Goal: Browse casually

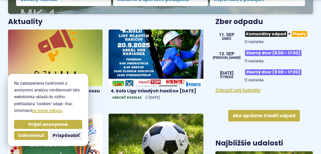
scroll to position [187, 0]
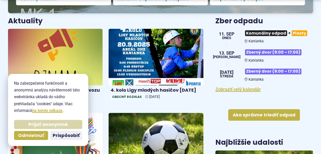
click at [44, 125] on span "Prijať anonymné" at bounding box center [48, 125] width 40 height 6
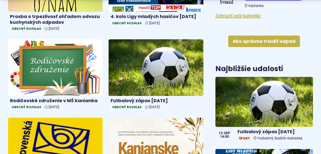
scroll to position [260, 0]
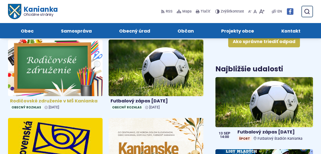
click at [70, 78] on img at bounding box center [55, 67] width 109 height 65
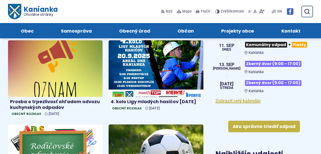
scroll to position [172, 0]
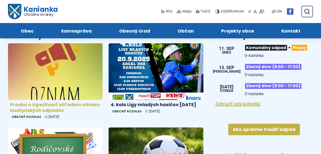
click at [77, 88] on img at bounding box center [55, 71] width 109 height 65
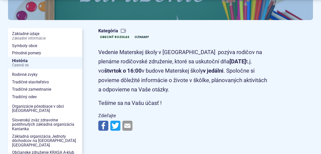
scroll to position [104, 0]
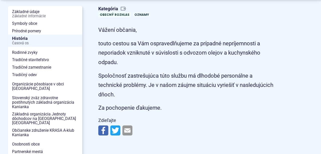
scroll to position [136, 0]
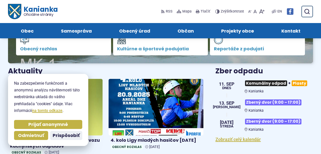
scroll to position [136, 0]
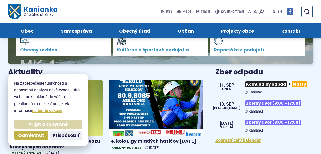
click at [74, 123] on button "Prijať anonymné" at bounding box center [48, 124] width 68 height 9
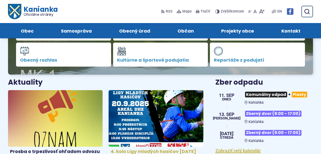
scroll to position [122, 0]
